Goal: Information Seeking & Learning: Learn about a topic

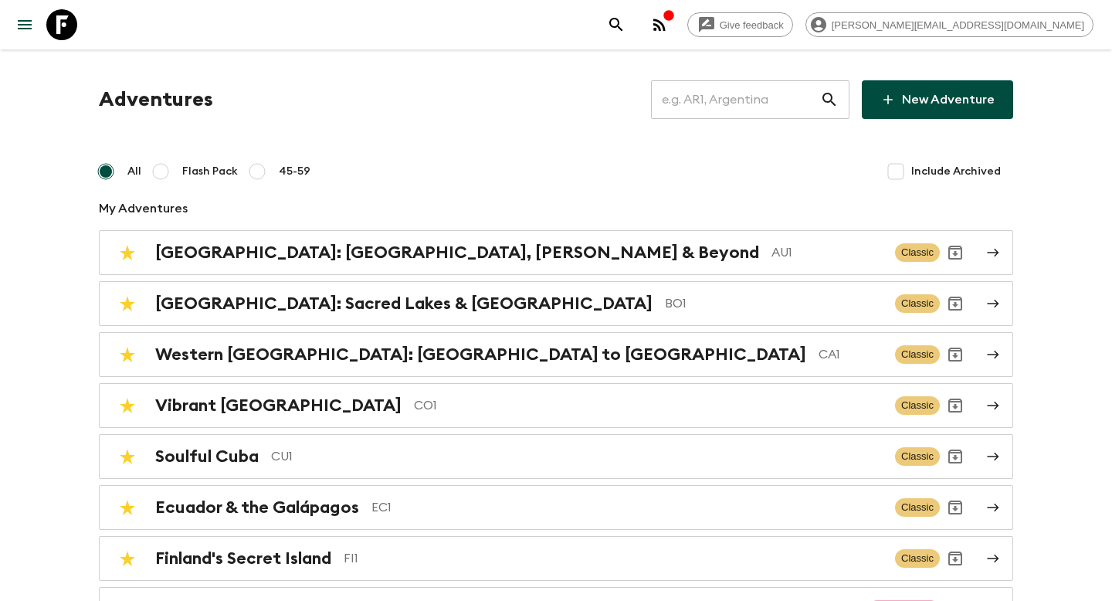
click at [745, 104] on input "text" at bounding box center [735, 99] width 169 height 43
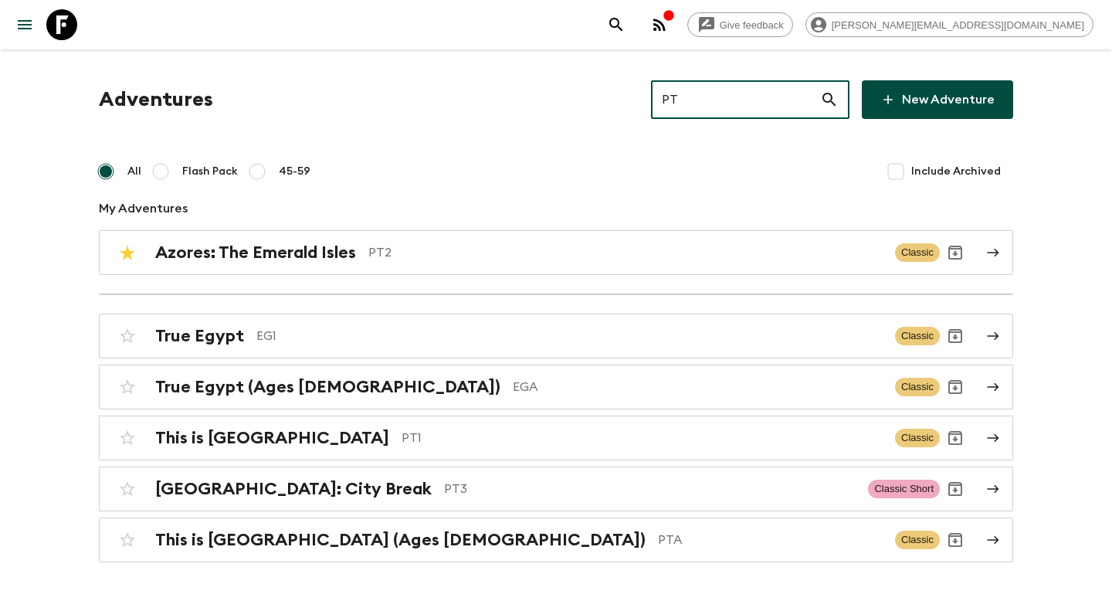
type input "PT2"
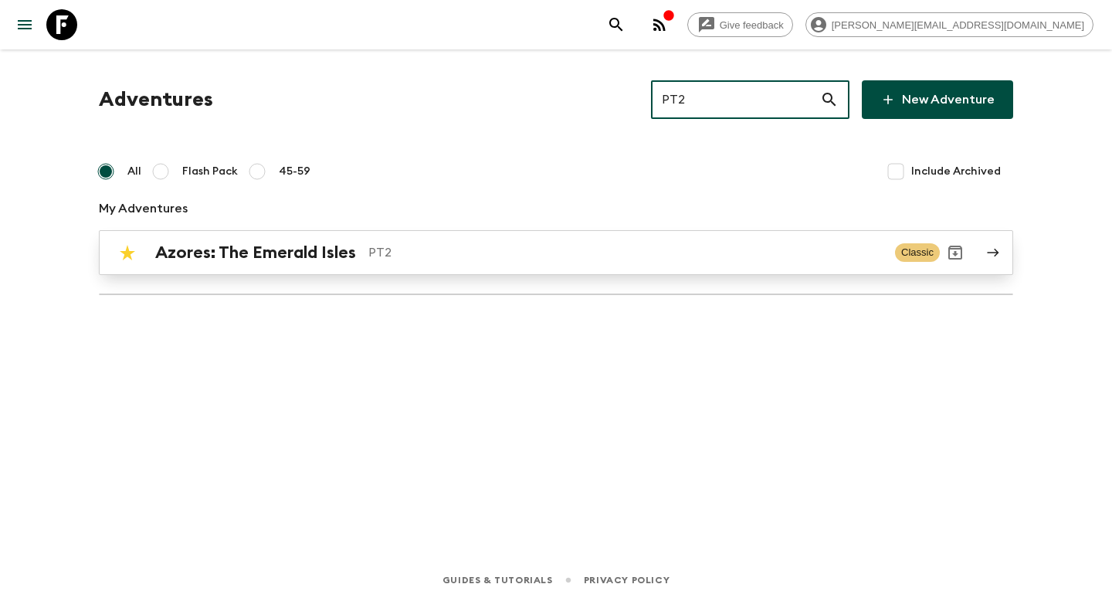
click at [508, 246] on p "PT2" at bounding box center [626, 252] width 515 height 19
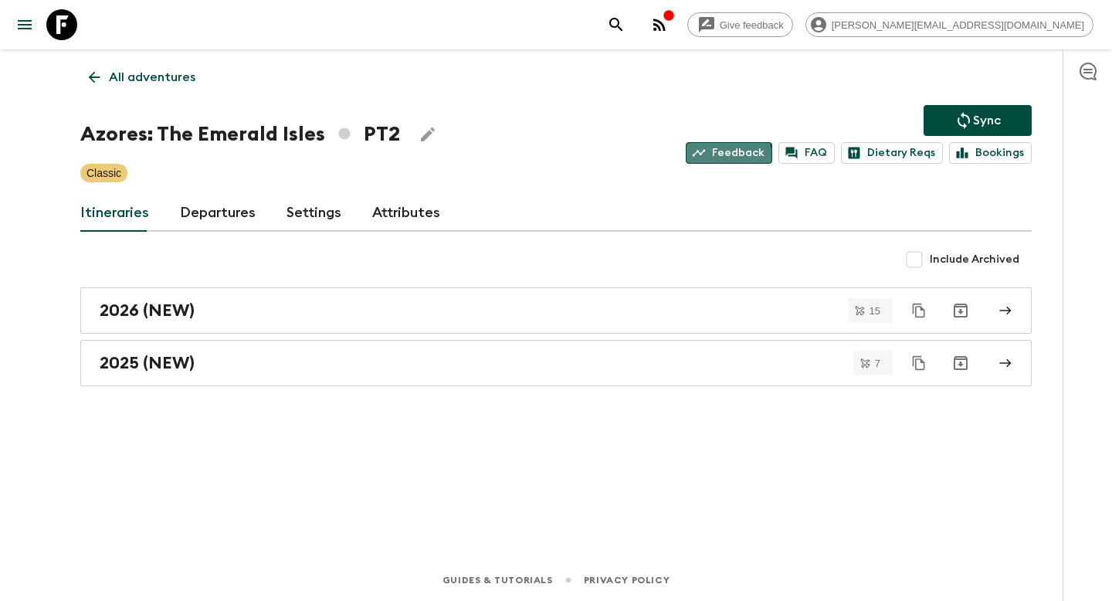
click at [721, 160] on link "Feedback" at bounding box center [729, 153] width 87 height 22
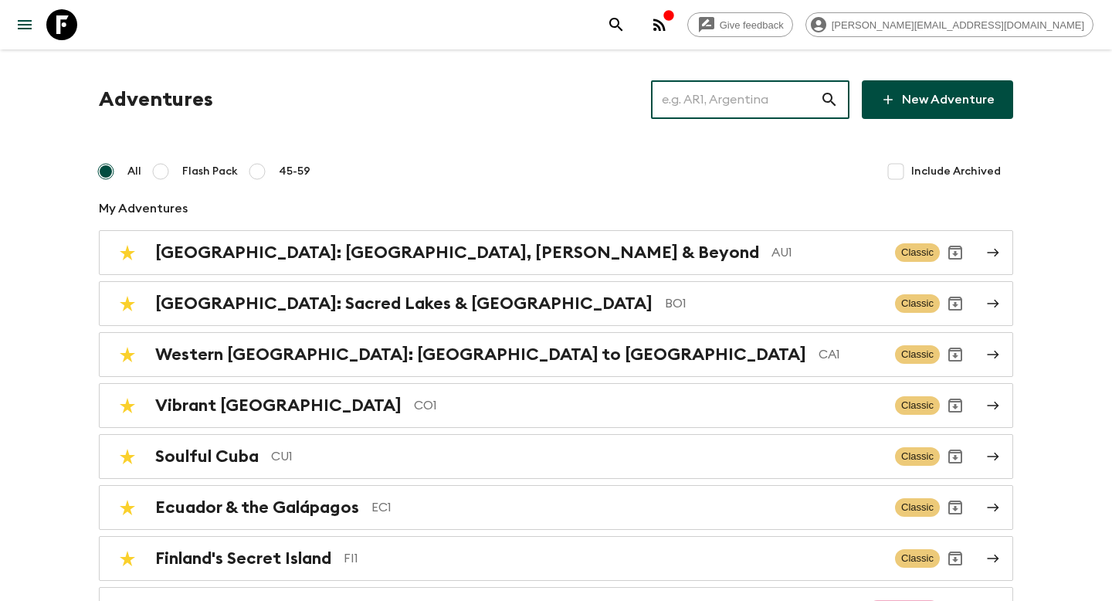
click at [786, 107] on input "text" at bounding box center [735, 99] width 169 height 43
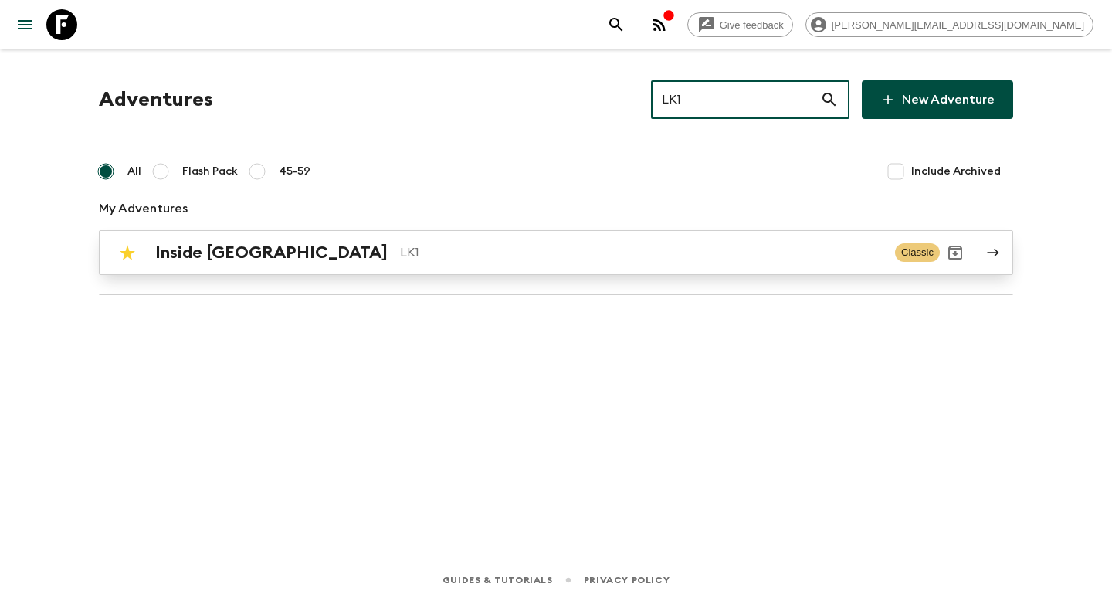
type input "LK1"
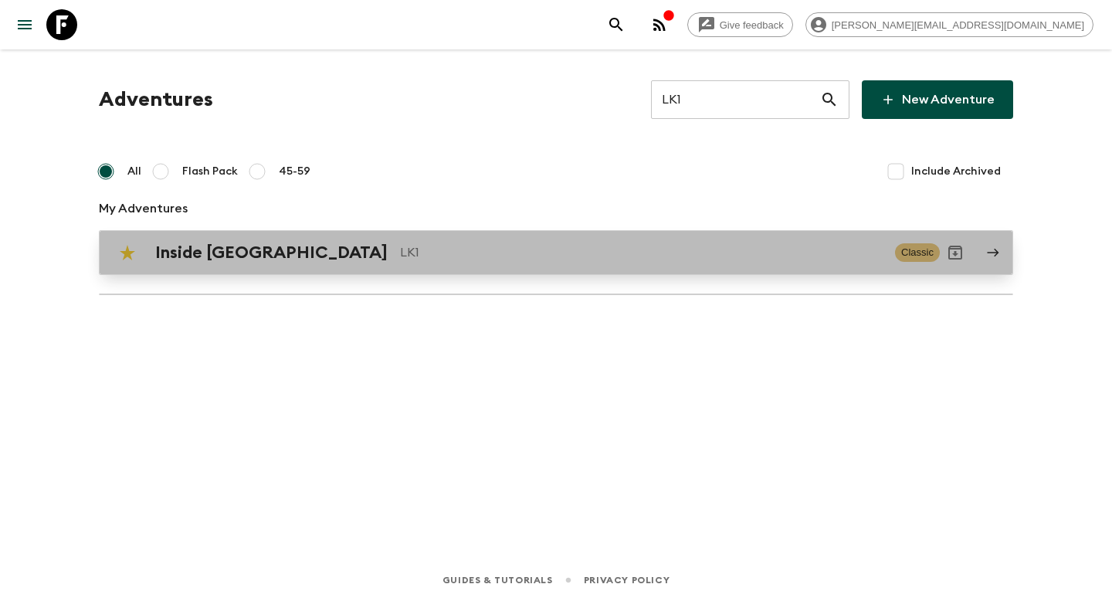
click at [520, 257] on p "LK1" at bounding box center [641, 252] width 483 height 19
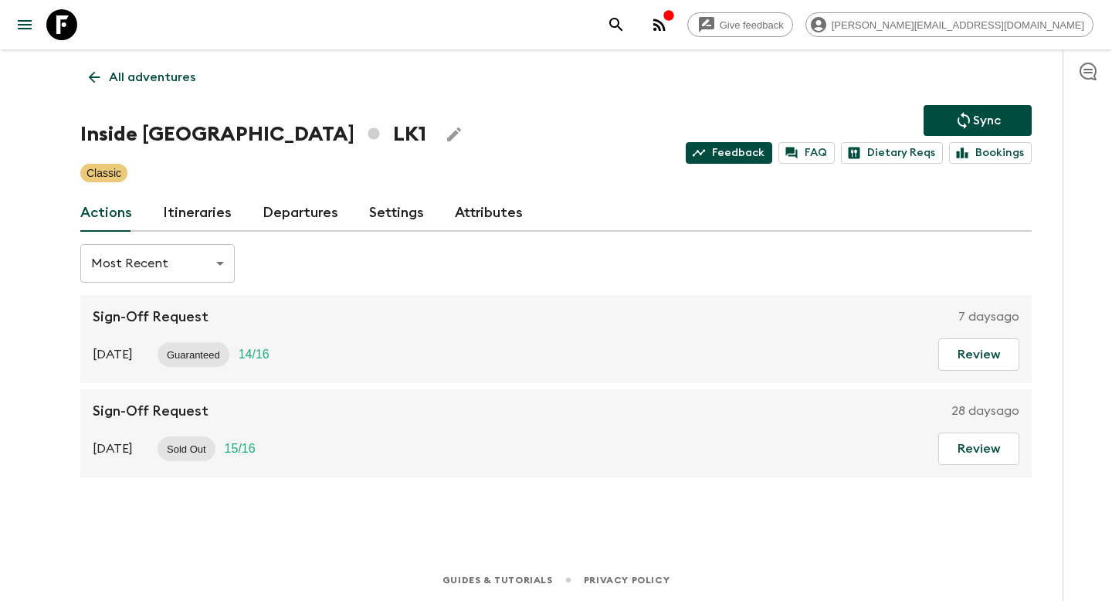
click at [753, 153] on link "Feedback" at bounding box center [729, 153] width 87 height 22
click at [178, 211] on link "Itineraries" at bounding box center [197, 213] width 69 height 37
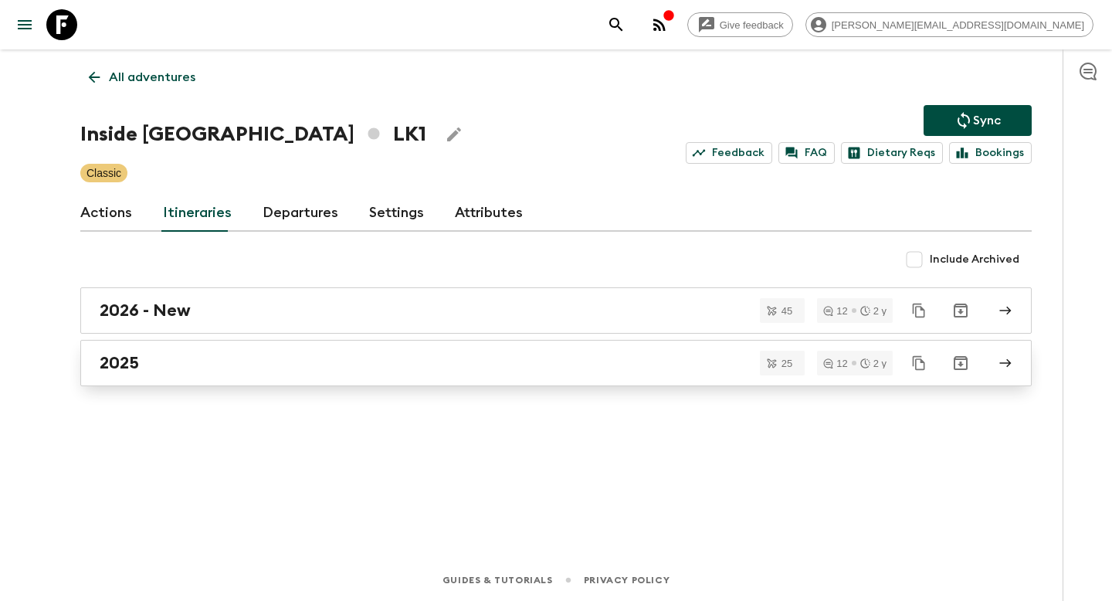
click at [155, 355] on div "2025" at bounding box center [542, 363] width 884 height 20
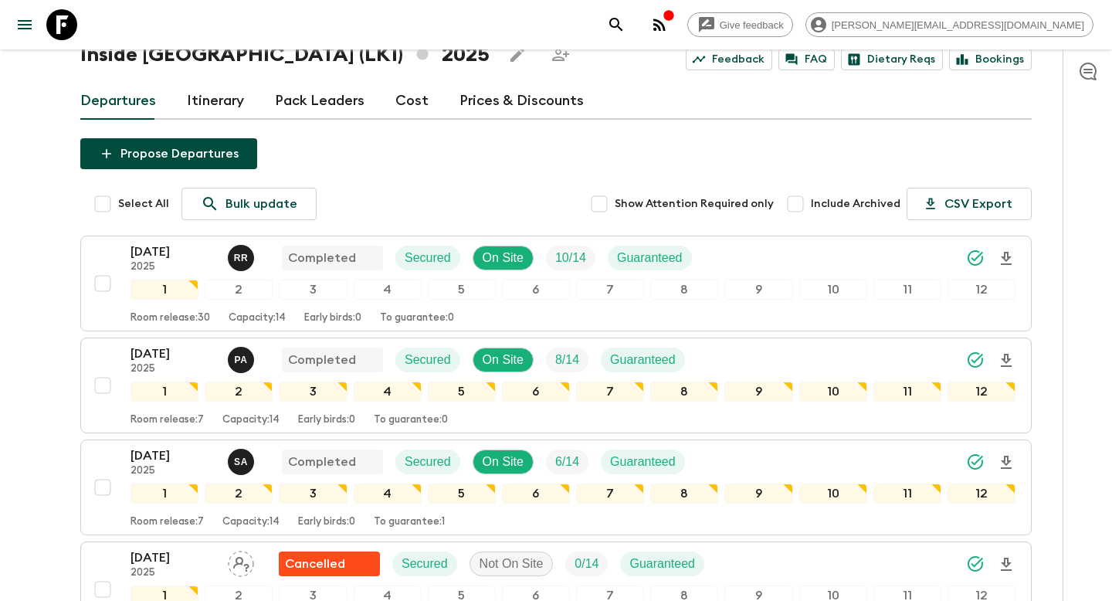
scroll to position [79, 0]
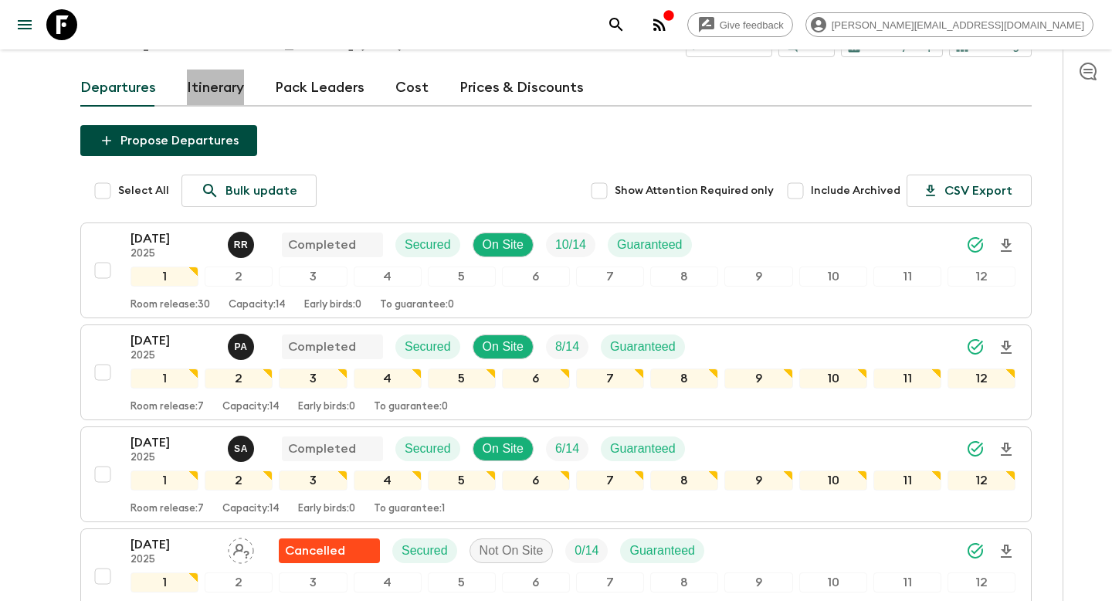
click at [223, 100] on link "Itinerary" at bounding box center [215, 88] width 57 height 37
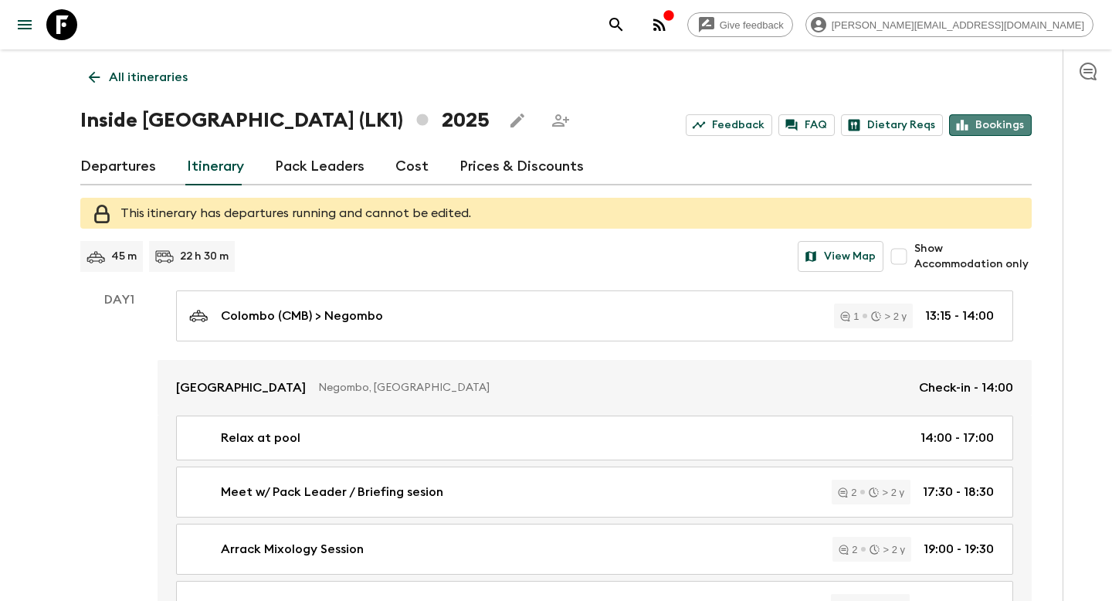
click at [1009, 125] on link "Bookings" at bounding box center [990, 125] width 83 height 22
click at [126, 90] on link "All itineraries" at bounding box center [138, 77] width 116 height 31
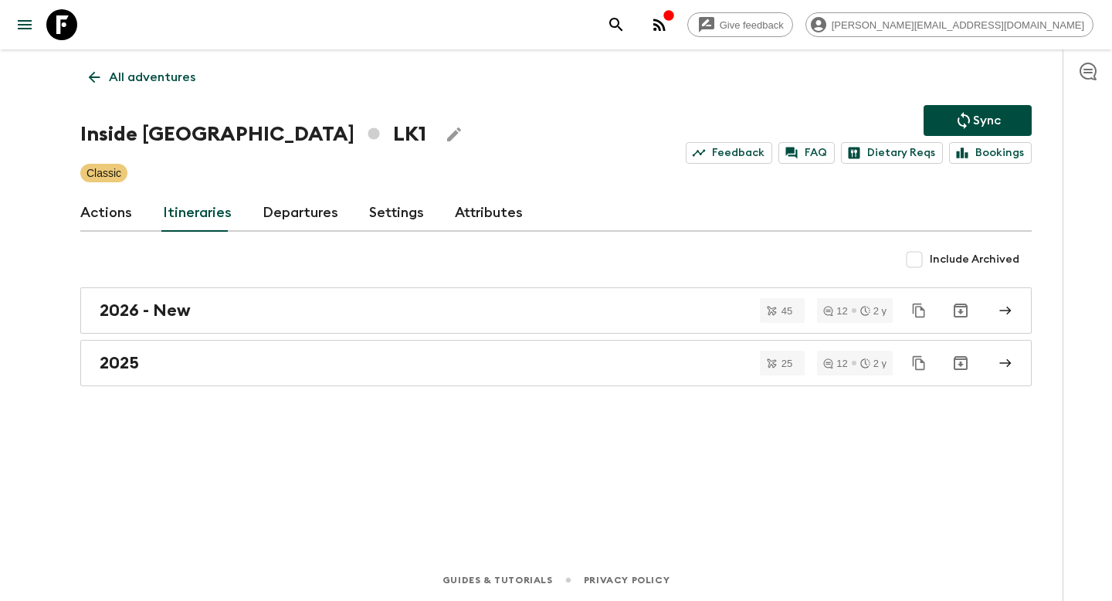
click at [165, 83] on p "All adventures" at bounding box center [152, 77] width 87 height 19
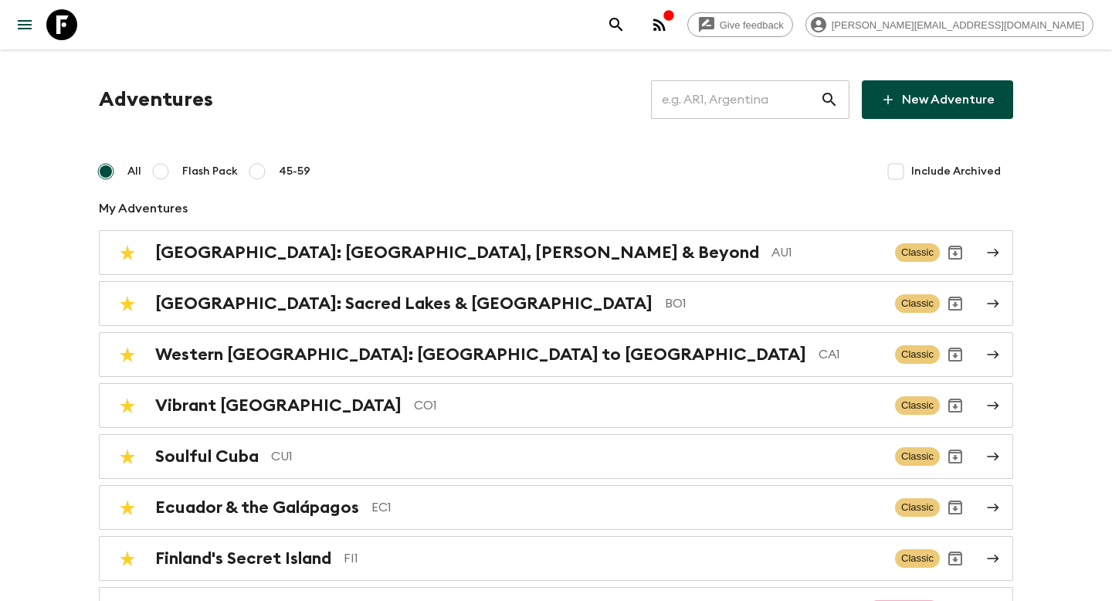
click at [723, 97] on input "text" at bounding box center [735, 99] width 169 height 43
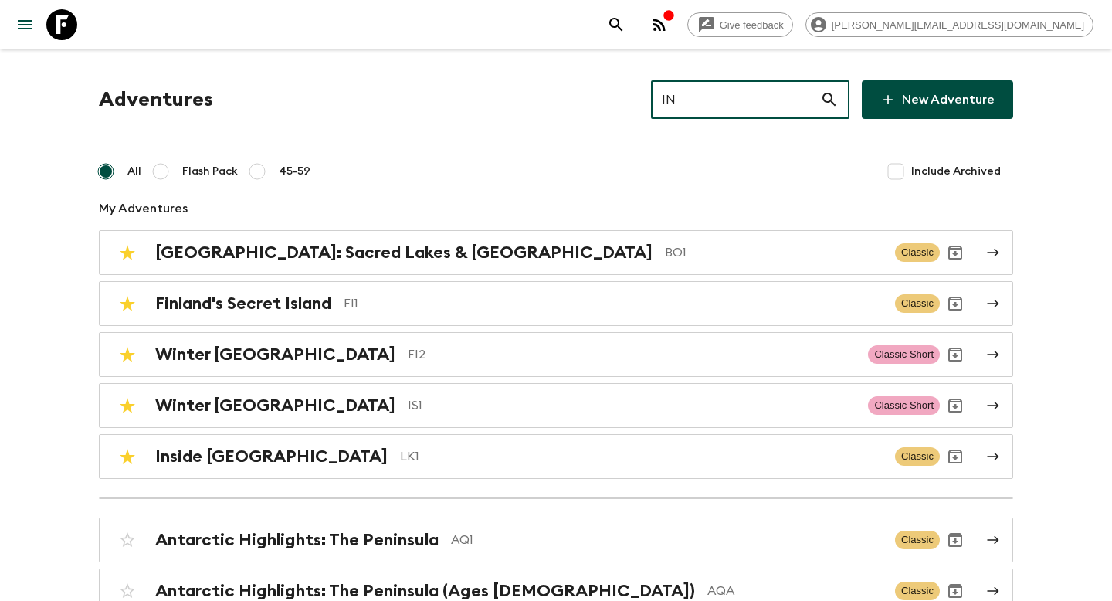
type input "IN3"
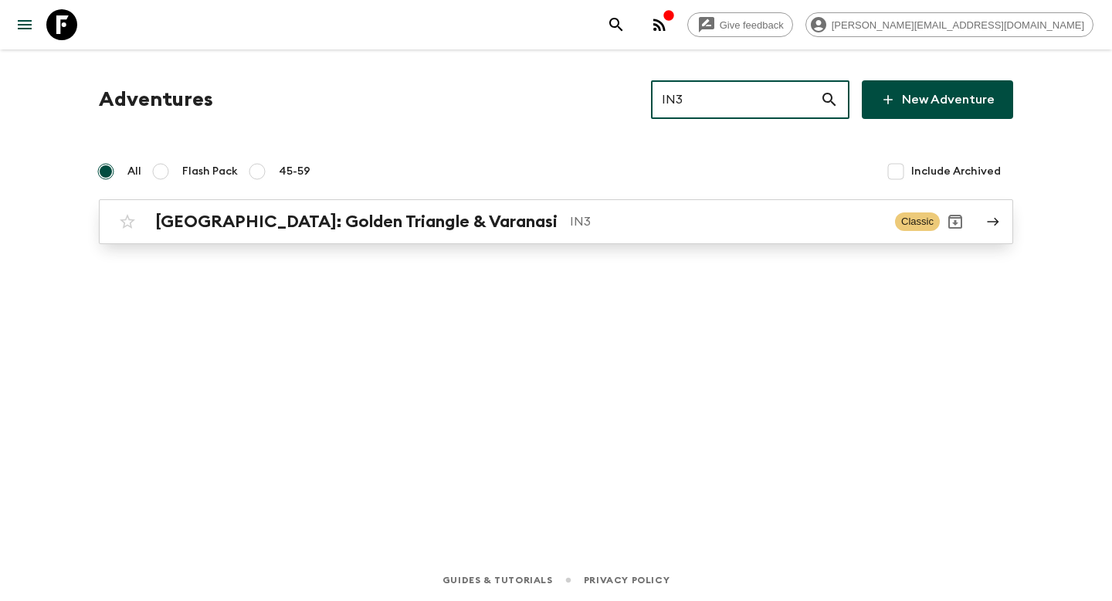
click at [593, 231] on div "North India: Golden Triangle & Varanasi IN3" at bounding box center [519, 222] width 728 height 20
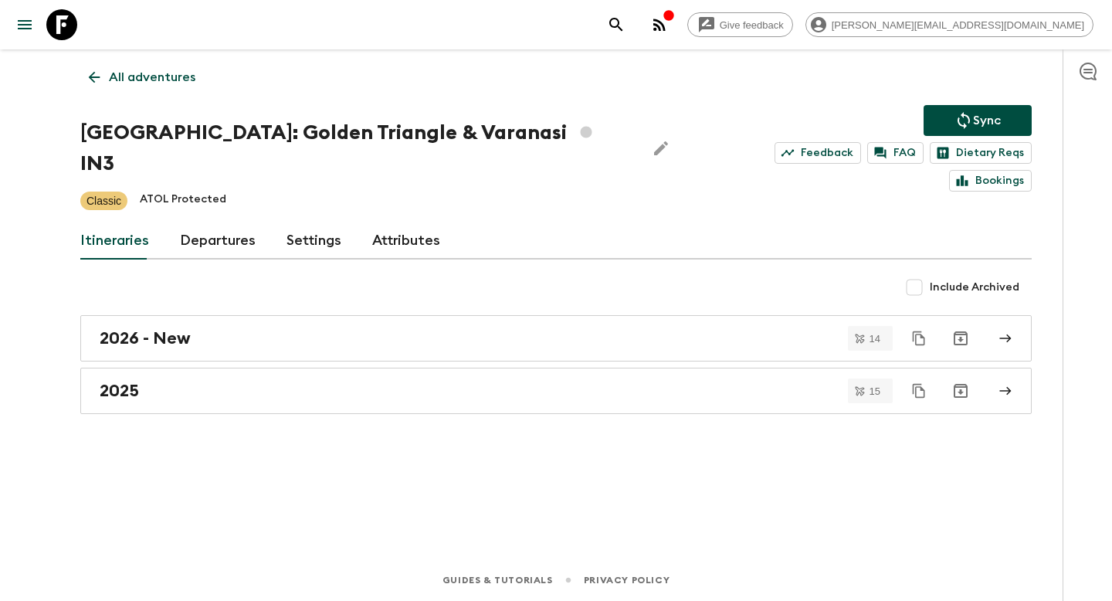
click at [174, 70] on p "All adventures" at bounding box center [152, 77] width 87 height 19
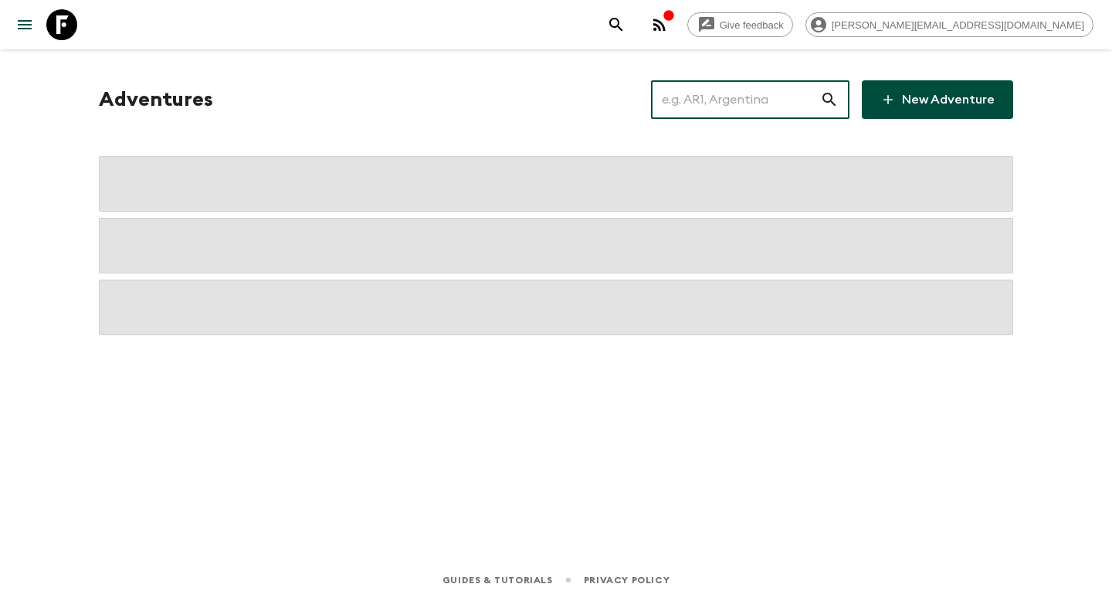
click at [752, 110] on input "text" at bounding box center [735, 99] width 169 height 43
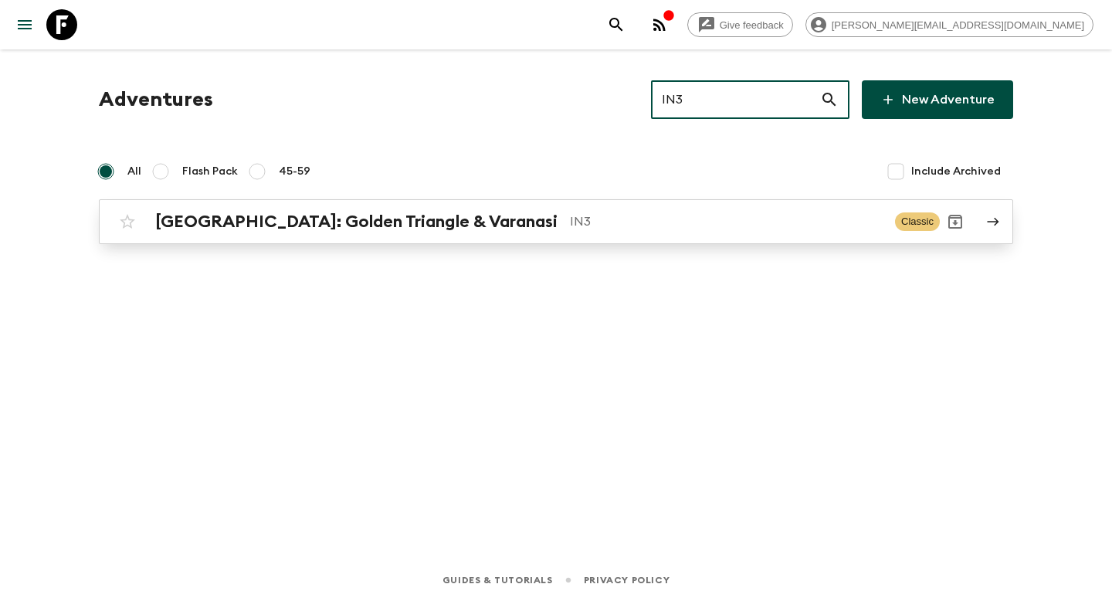
type input "IN3"
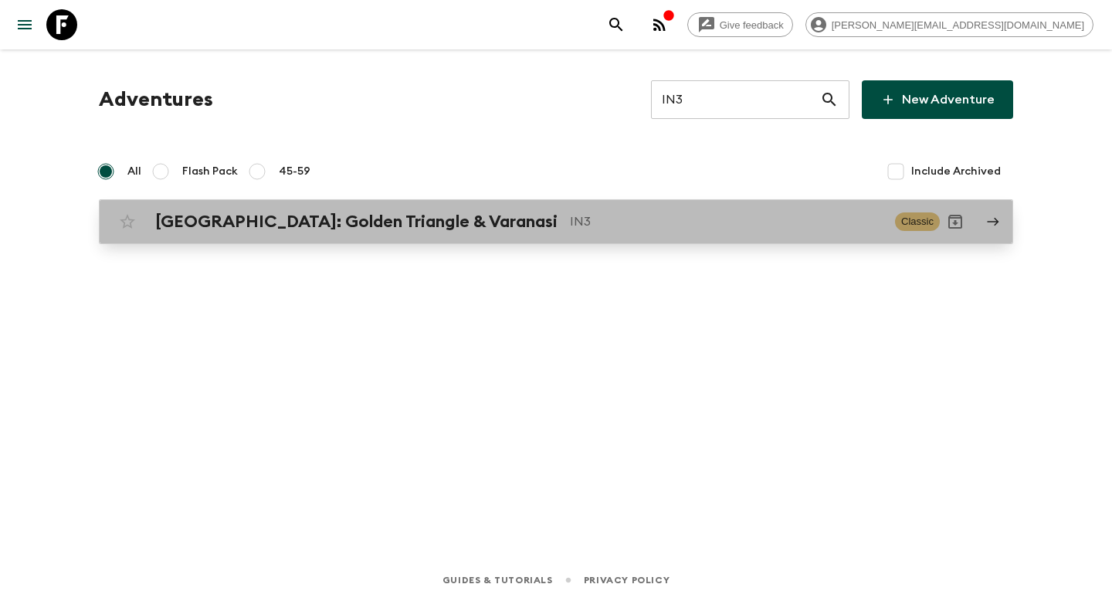
click at [578, 216] on p "IN3" at bounding box center [726, 221] width 313 height 19
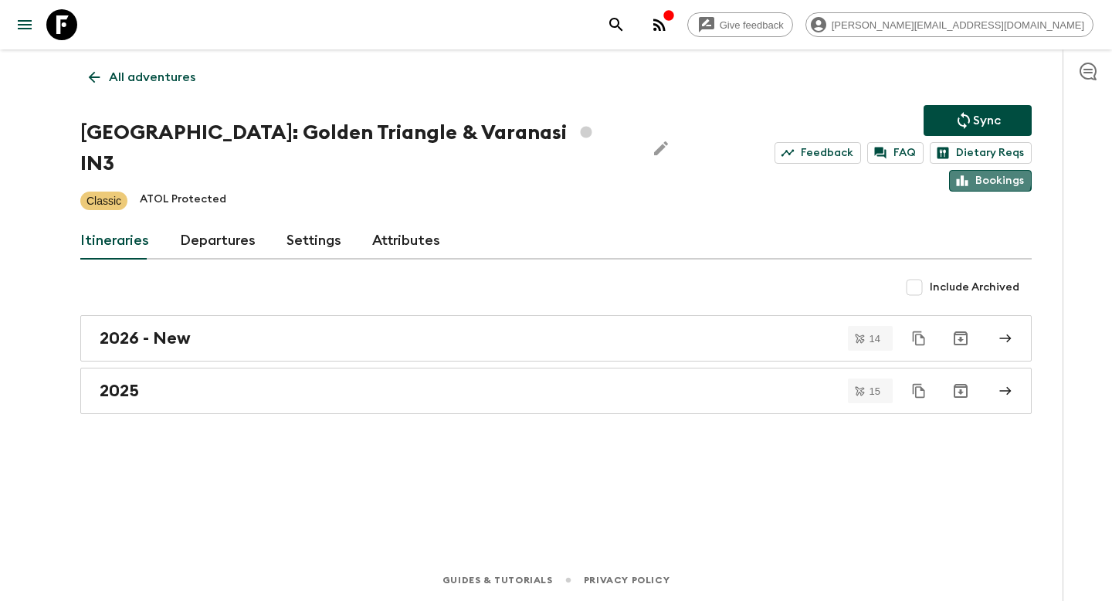
click at [968, 174] on icon at bounding box center [963, 181] width 14 height 14
click at [775, 160] on link "Feedback" at bounding box center [818, 153] width 87 height 22
click at [973, 170] on link "Bookings" at bounding box center [990, 181] width 83 height 22
